Goal: Navigation & Orientation: Understand site structure

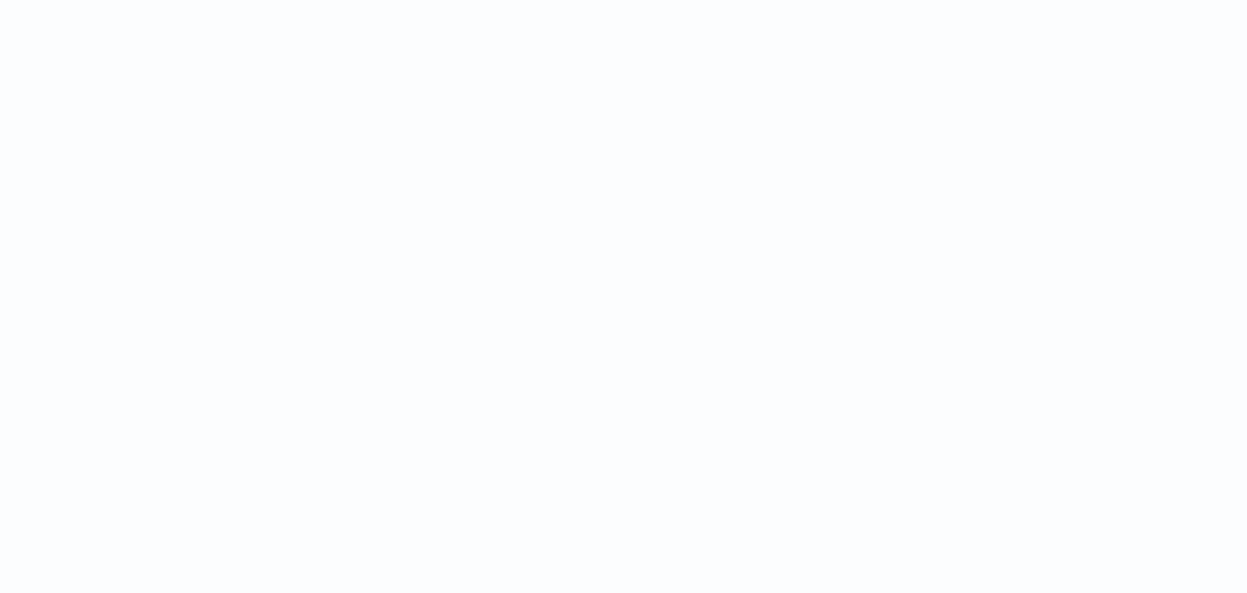
click at [551, 0] on html at bounding box center [623, 0] width 1247 height 0
click at [483, 0] on html at bounding box center [623, 0] width 1247 height 0
click at [909, 0] on html at bounding box center [623, 0] width 1247 height 0
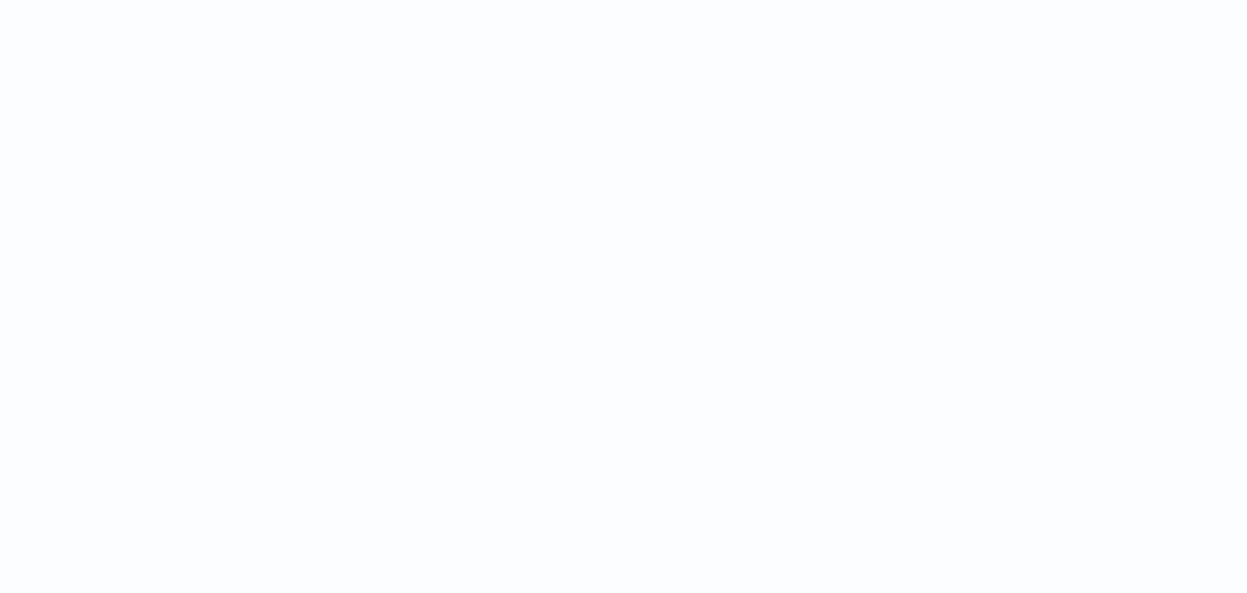
click at [909, 0] on html at bounding box center [623, 0] width 1247 height 0
click at [477, 0] on html at bounding box center [623, 0] width 1247 height 0
